Goal: Transaction & Acquisition: Download file/media

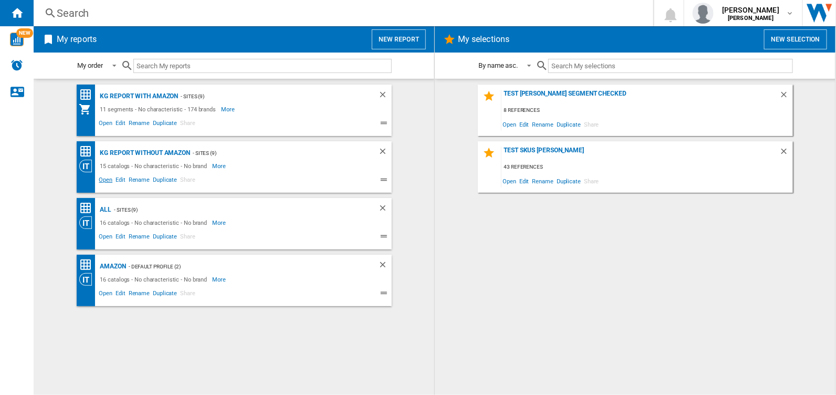
click at [106, 180] on span "Open" at bounding box center [106, 181] width 17 height 13
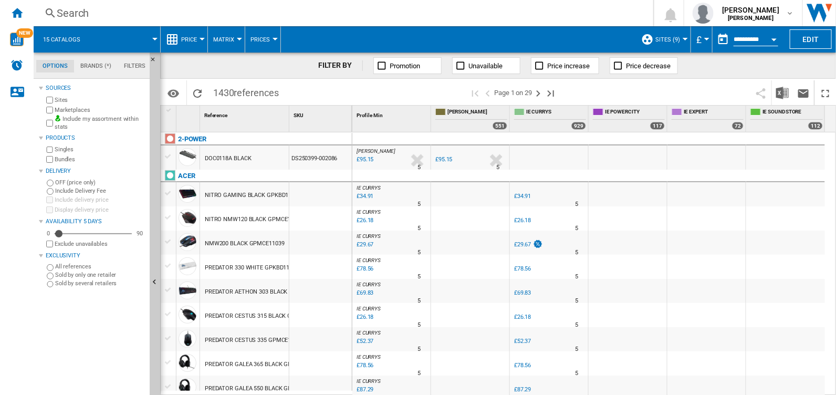
click at [706, 36] on md-menu "£ Argentin Peso Australian Dollar balboa Bolivia [GEOGRAPHIC_DATA] Bulgarian le…" at bounding box center [702, 39] width 22 height 26
click at [704, 38] on div "Currency" at bounding box center [706, 39] width 5 height 3
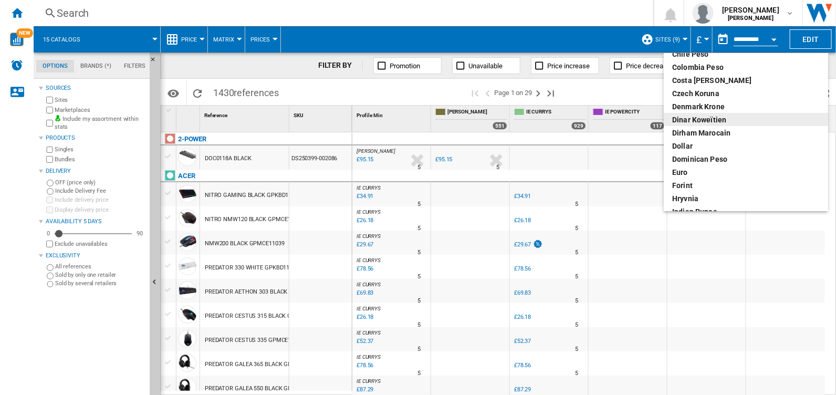
scroll to position [104, 0]
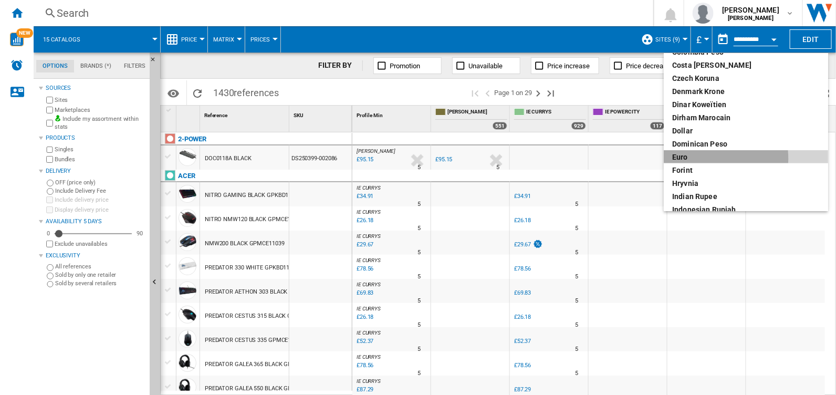
click at [697, 158] on div "euro" at bounding box center [746, 157] width 148 height 11
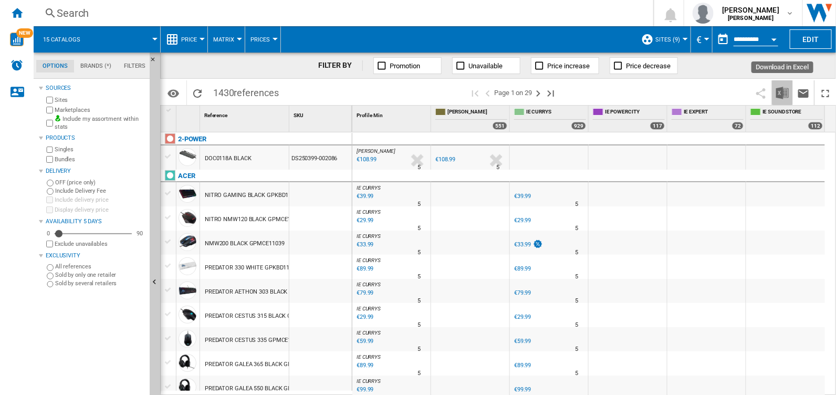
click at [783, 92] on img "Download in Excel" at bounding box center [782, 93] width 13 height 13
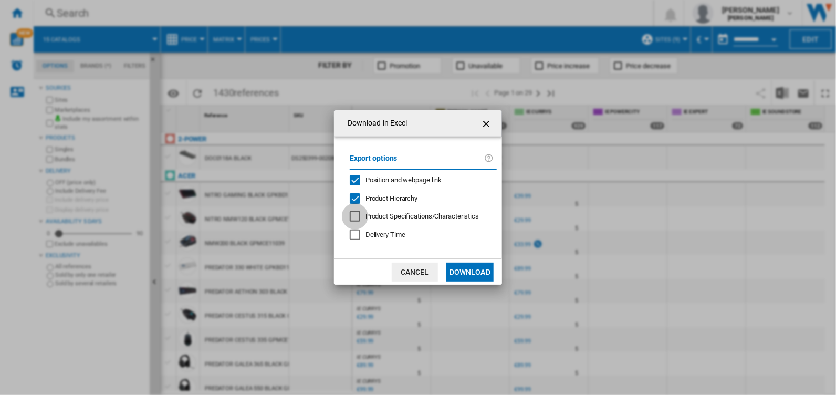
click at [355, 216] on div at bounding box center [355, 216] width 11 height 11
click at [473, 273] on button "Download" at bounding box center [469, 272] width 47 height 19
